Goal: Task Accomplishment & Management: Manage account settings

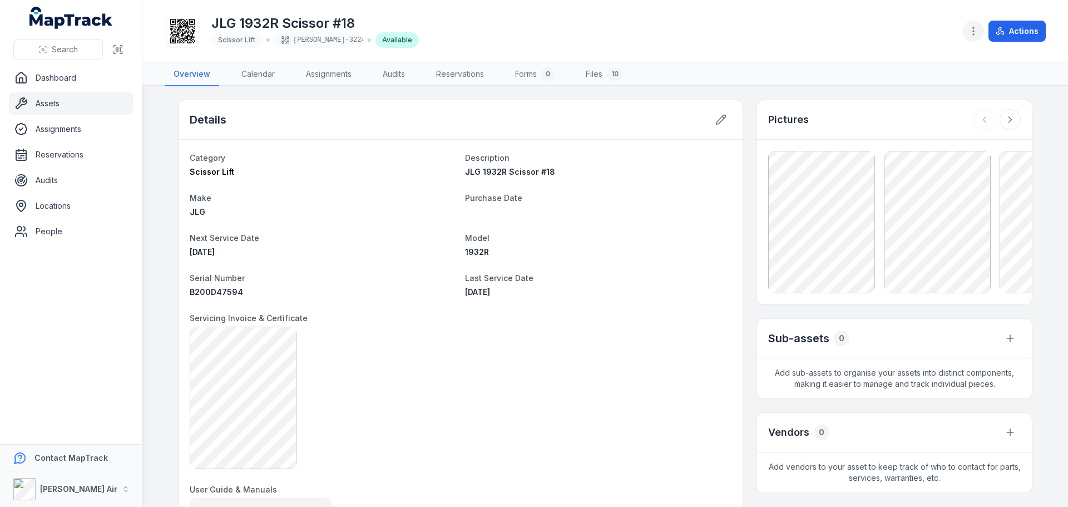
click at [981, 33] on button "button" at bounding box center [973, 31] width 21 height 21
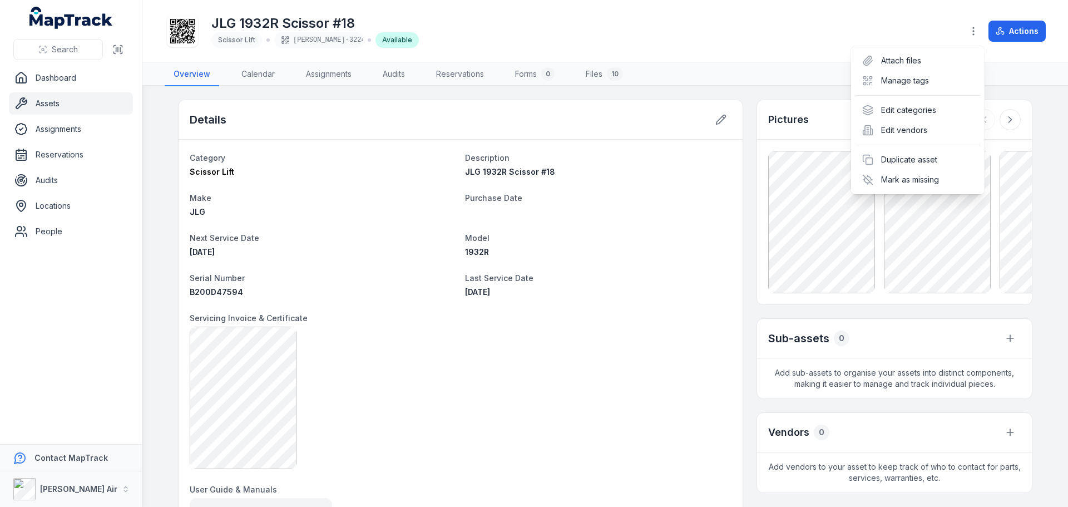
click at [720, 34] on div "JLG 1932R Scissor #18 Scissor [PERSON_NAME]-3224 Available Actions" at bounding box center [605, 30] width 881 height 53
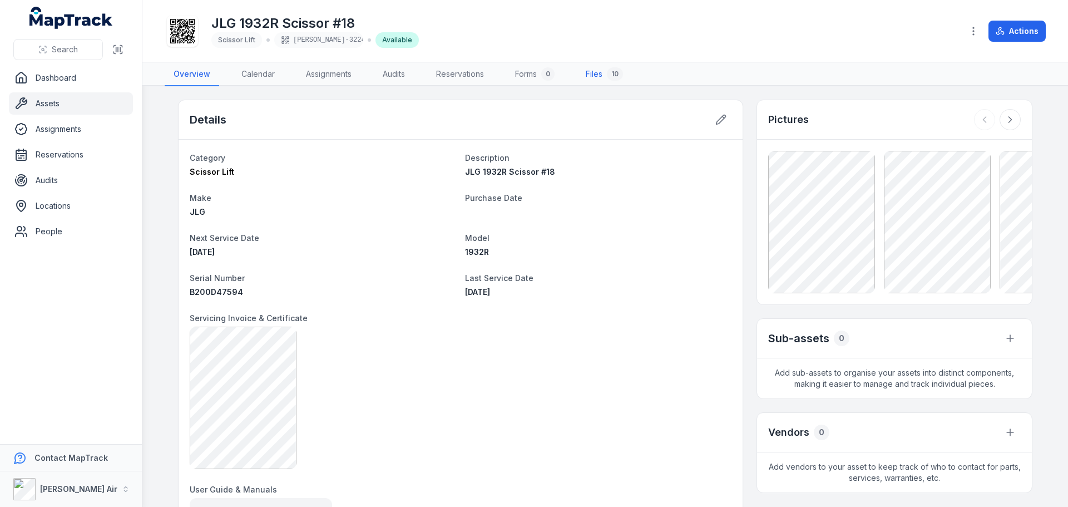
click at [600, 72] on link "Files 10" at bounding box center [604, 74] width 55 height 23
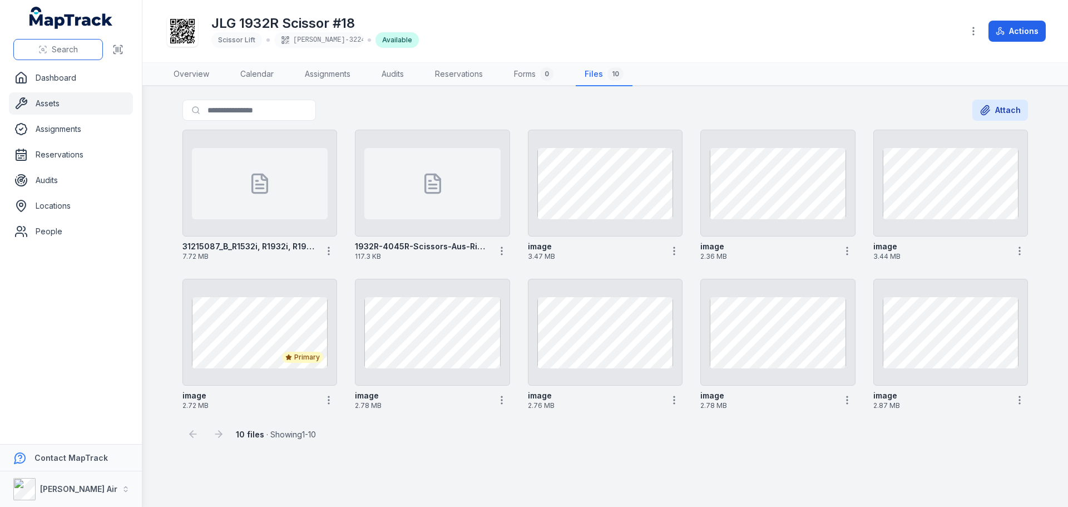
click at [78, 47] on button "Search" at bounding box center [58, 49] width 90 height 21
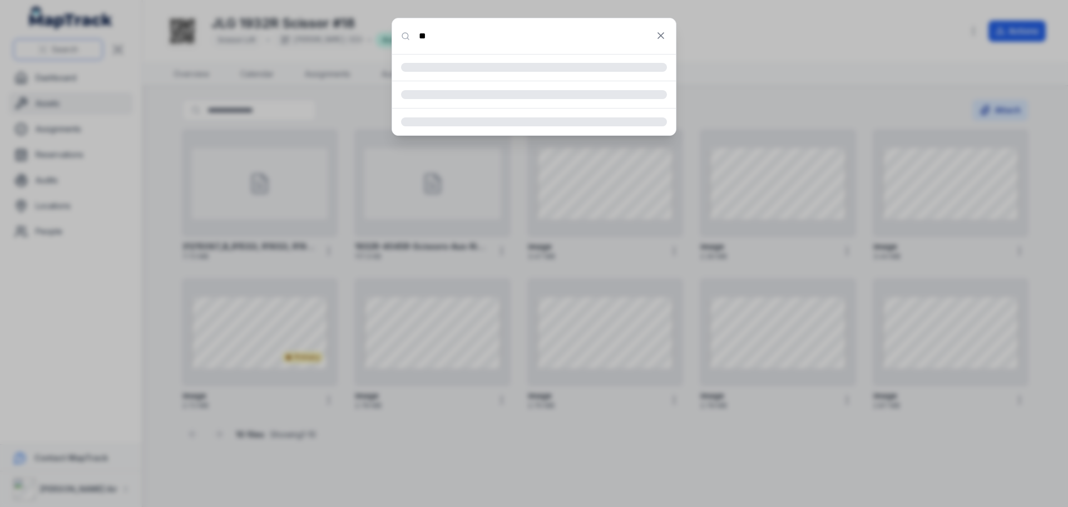
type input "*"
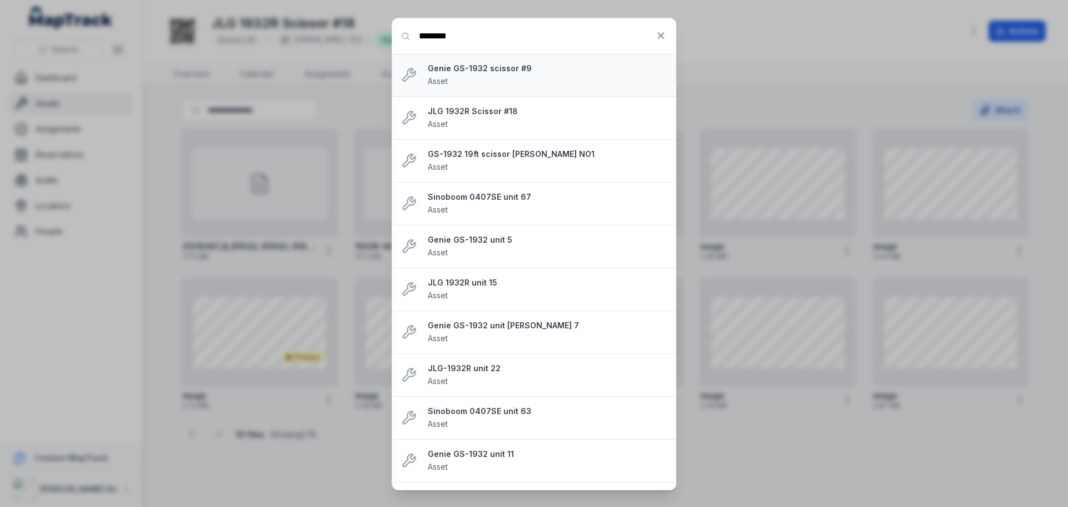
type input "********"
click at [467, 71] on strong "Genie GS-1932 scissor #9" at bounding box center [547, 68] width 239 height 11
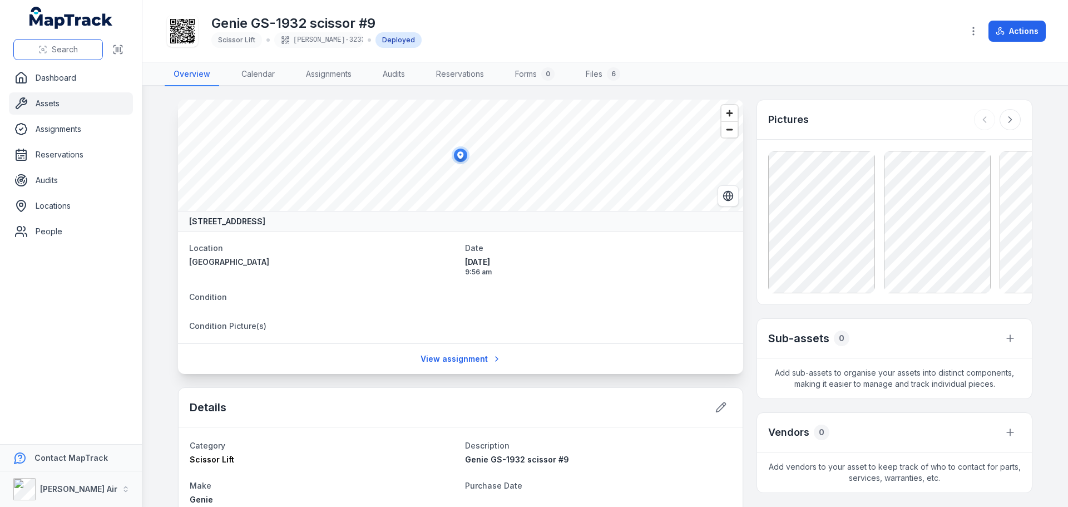
click at [83, 50] on button "Search" at bounding box center [58, 49] width 90 height 21
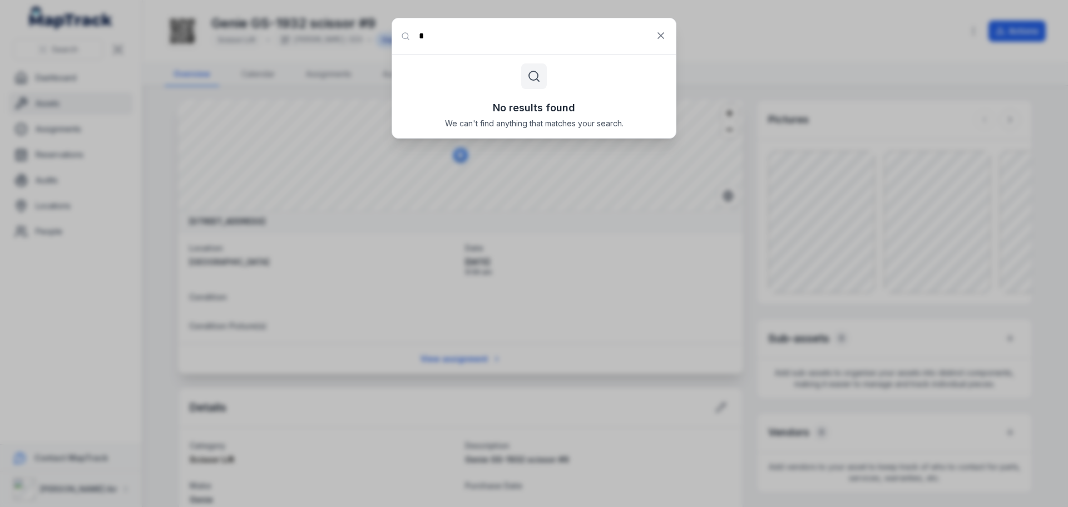
type input "********"
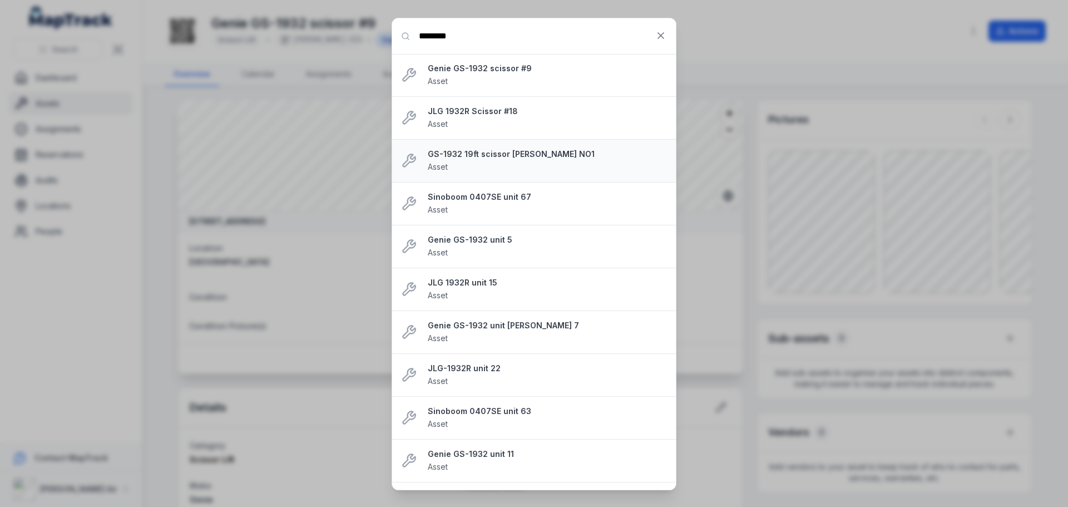
click at [479, 157] on strong "GS-1932 19ft scissor [PERSON_NAME] NO1" at bounding box center [547, 154] width 239 height 11
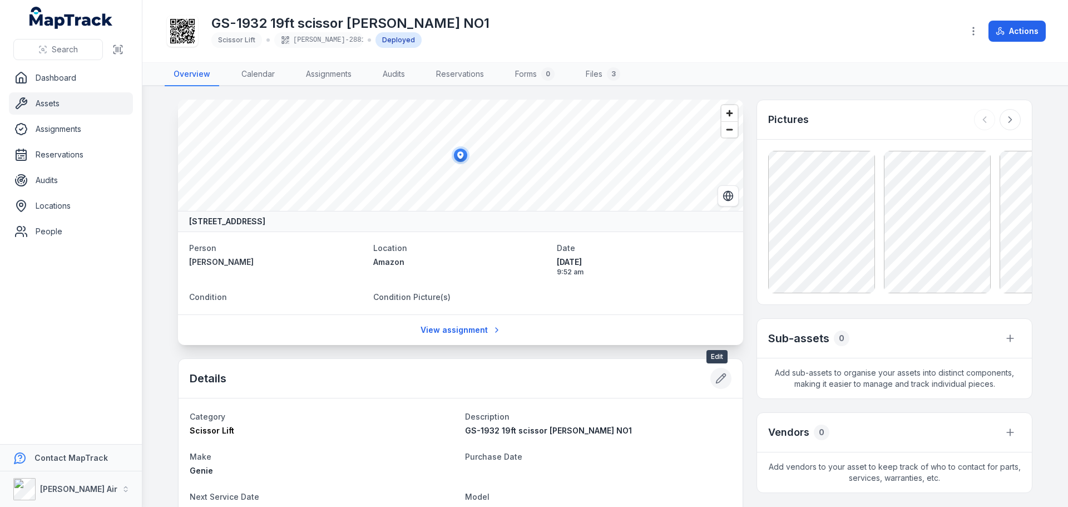
click at [717, 378] on icon at bounding box center [721, 378] width 11 height 11
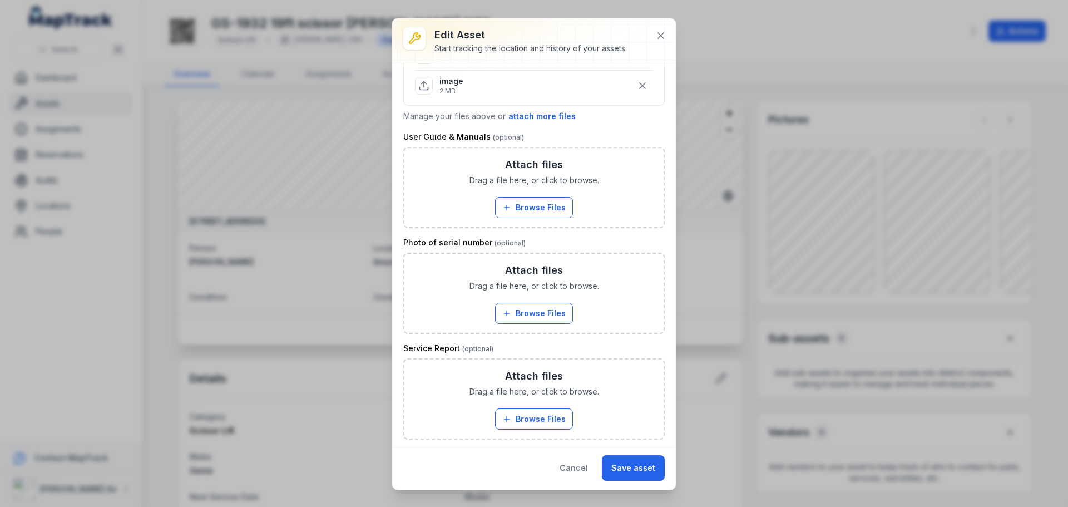
scroll to position [475, 0]
click at [539, 203] on button "Browse Files" at bounding box center [534, 205] width 78 height 21
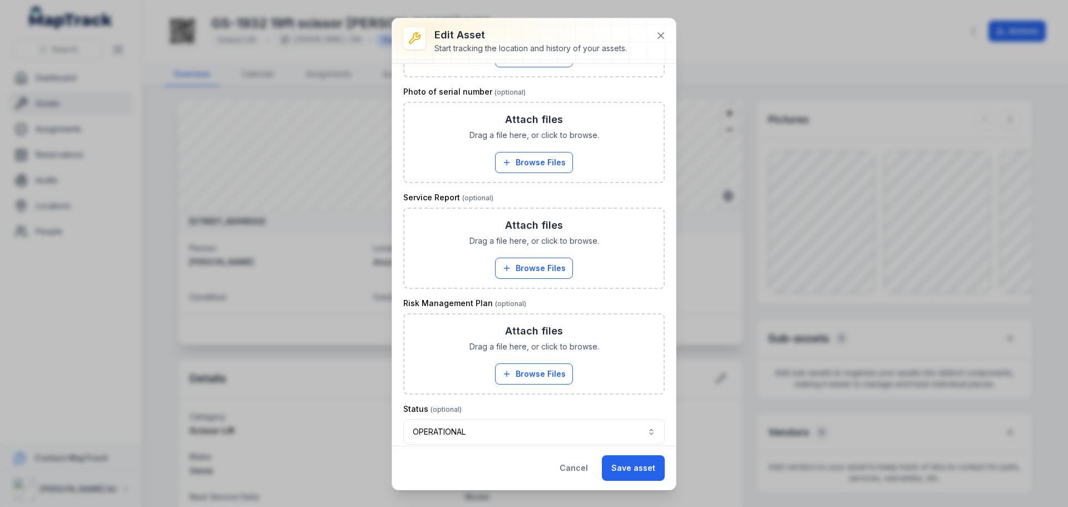
scroll to position [669, 0]
click at [537, 374] on button "Browse Files" at bounding box center [534, 372] width 78 height 21
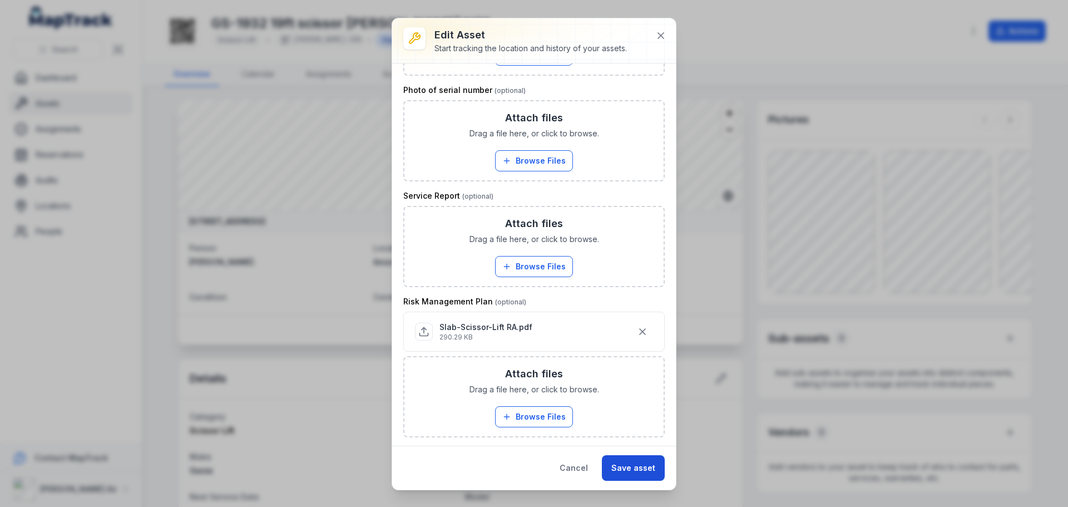
click at [632, 467] on button "Save asset" at bounding box center [633, 468] width 63 height 26
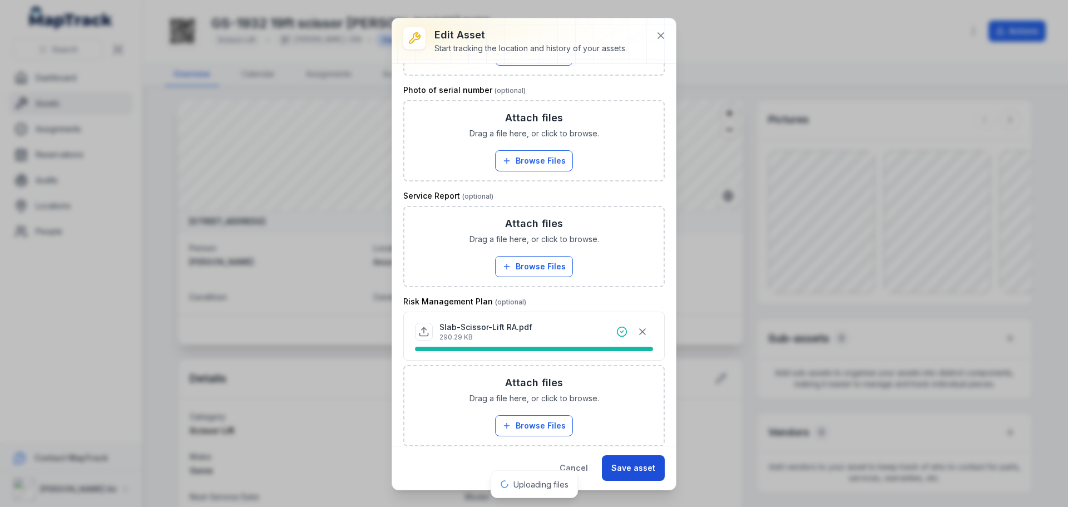
scroll to position [678, 0]
